Goal: Information Seeking & Learning: Learn about a topic

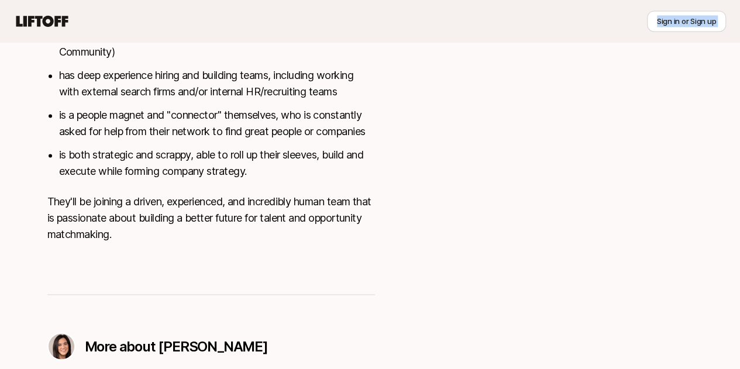
scroll to position [837, 0]
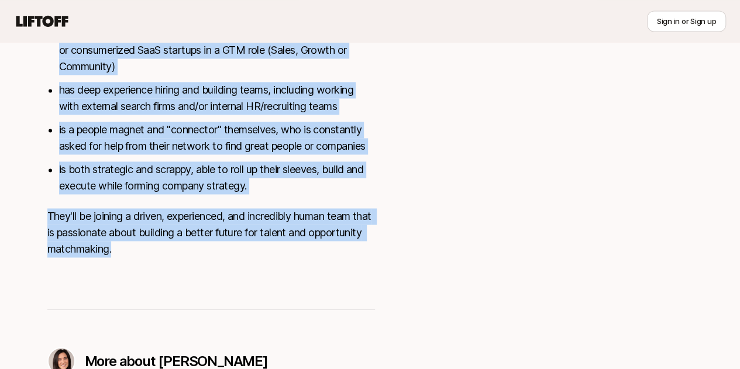
drag, startPoint x: 30, startPoint y: 48, endPoint x: 206, endPoint y: 184, distance: 221.9
copy div "The opportunity: lead our efforts to grow the network of connectors and role se…"
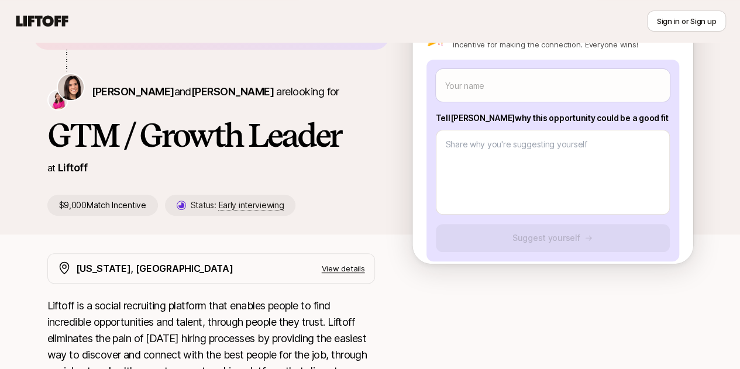
scroll to position [0, 0]
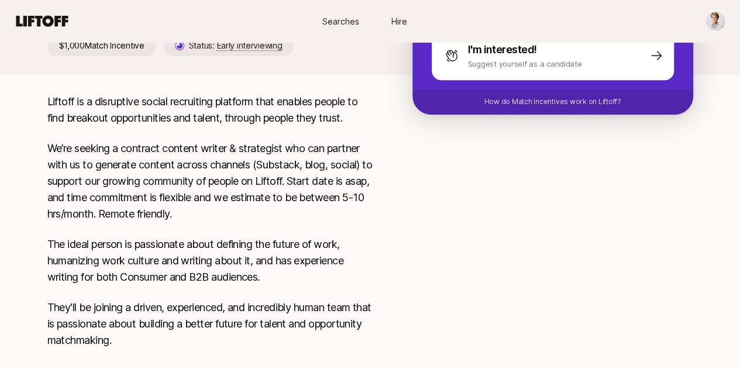
scroll to position [322, 0]
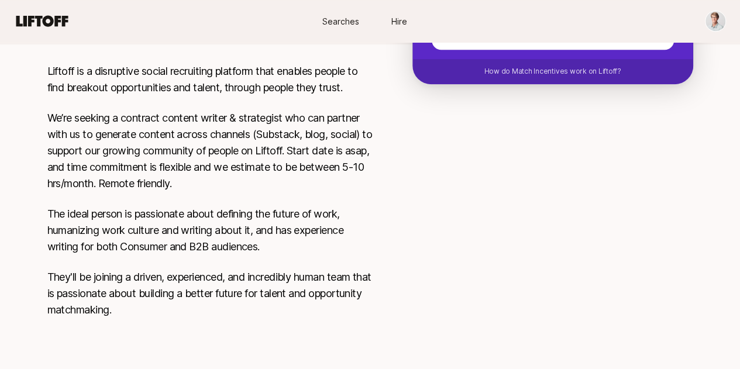
click at [106, 202] on div "Liftoff is a disruptive social recruiting platform that enables people to find …" at bounding box center [211, 197] width 328 height 269
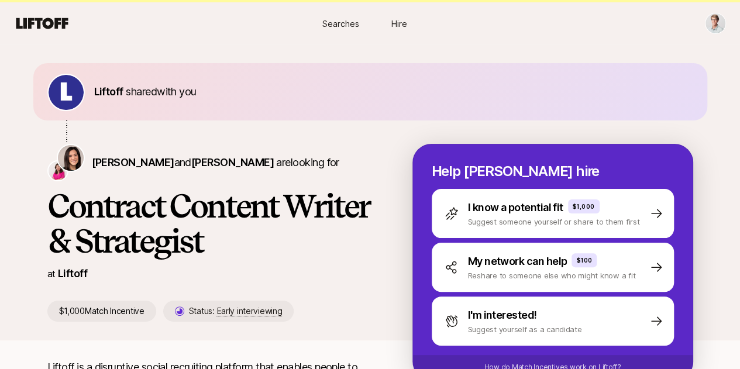
scroll to position [25, 0]
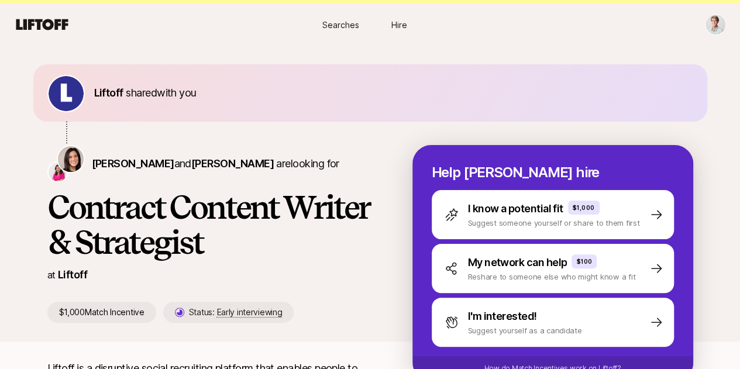
click at [70, 325] on div "Liftoff shared with you Eleanor Morgan and Emma Frane are looking for Contract …" at bounding box center [370, 202] width 702 height 277
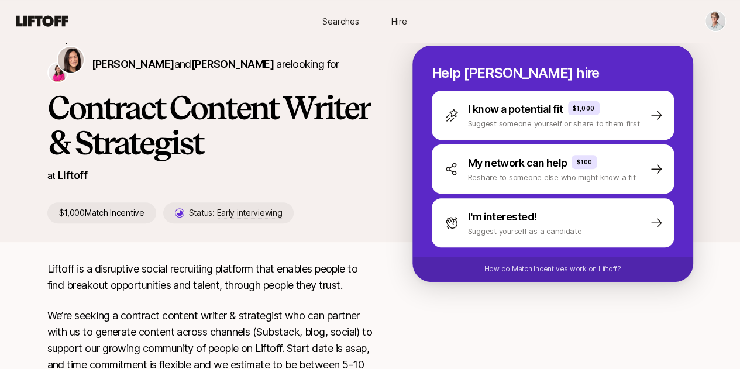
scroll to position [129, 0]
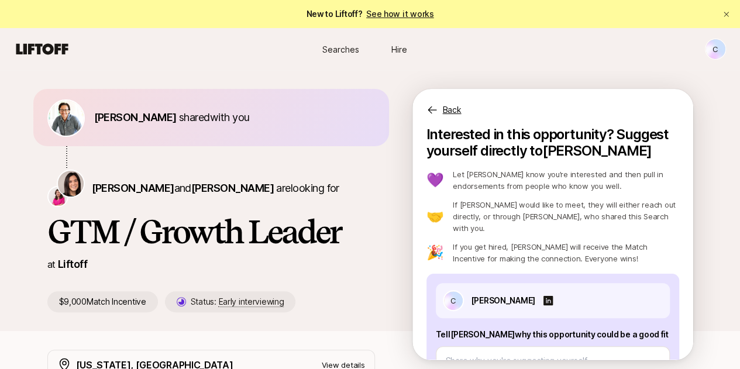
scroll to position [118, 0]
